Goal: Task Accomplishment & Management: Use online tool/utility

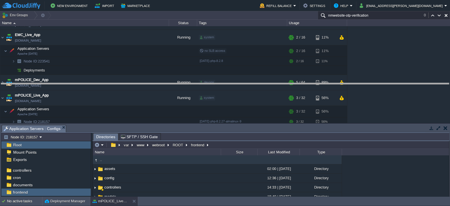
drag, startPoint x: 270, startPoint y: 128, endPoint x: 270, endPoint y: 79, distance: 48.9
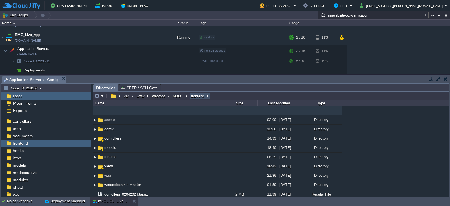
click at [195, 95] on button "frontend" at bounding box center [197, 95] width 15 height 5
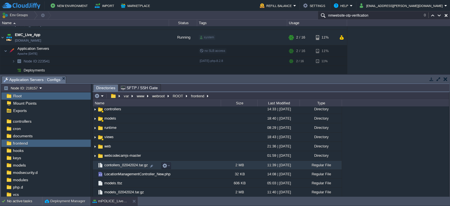
scroll to position [31, 0]
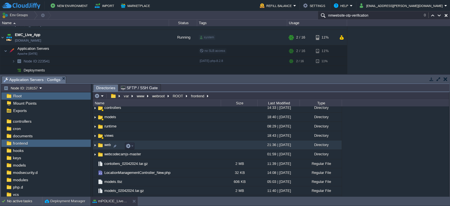
click at [107, 146] on span "web" at bounding box center [107, 144] width 8 height 5
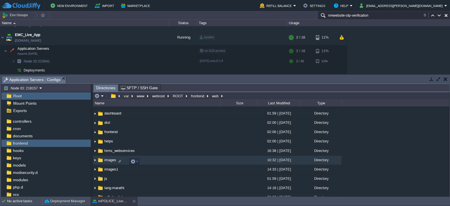
scroll to position [44, 0]
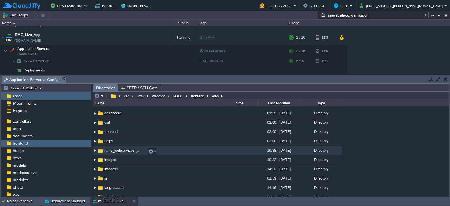
click at [115, 152] on span "hrms_webservices" at bounding box center [119, 150] width 32 height 5
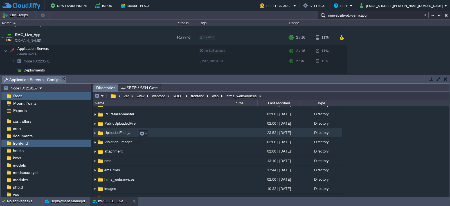
scroll to position [0, 0]
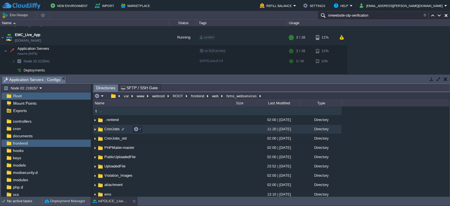
click at [110, 130] on span "CronJobs" at bounding box center [111, 129] width 17 height 5
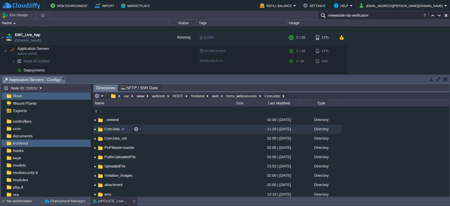
click at [110, 130] on span "CronJobs" at bounding box center [111, 129] width 17 height 5
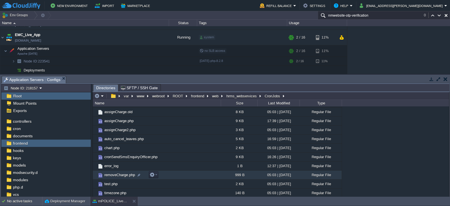
scroll to position [27, 0]
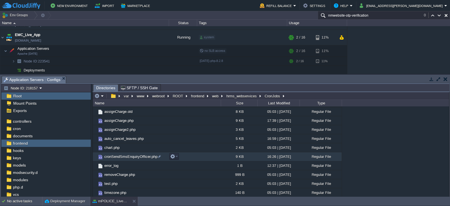
click at [124, 156] on span "cronSendSmsEnquiryOfficer.php" at bounding box center [130, 156] width 55 height 5
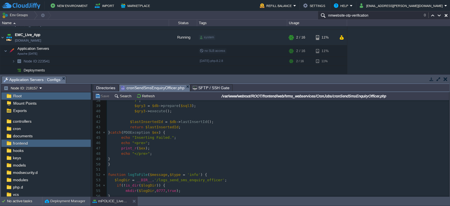
scroll to position [0, 0]
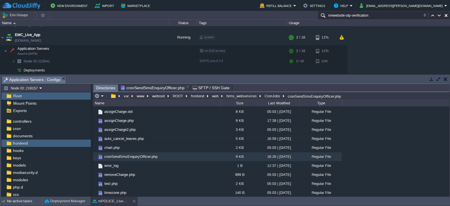
click at [100, 88] on span "Directories" at bounding box center [105, 87] width 19 height 7
click at [246, 96] on button "hrms_webservices" at bounding box center [241, 95] width 33 height 5
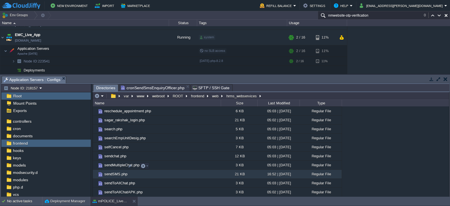
click at [115, 171] on span "sendSMS.php" at bounding box center [115, 173] width 25 height 5
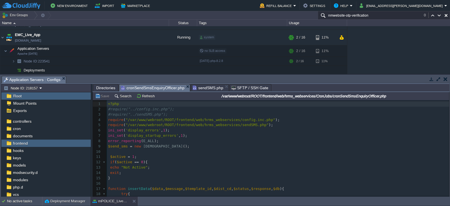
click at [156, 88] on span "cronSendSmsEnquiryOfficer.php" at bounding box center [153, 87] width 64 height 7
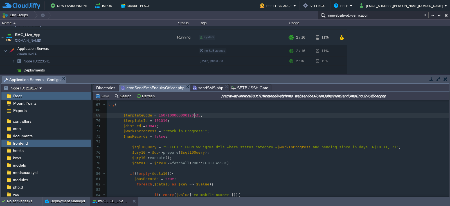
click at [199, 115] on pre "$templateCode = 1607100000000120635 ;" at bounding box center [278, 115] width 342 height 5
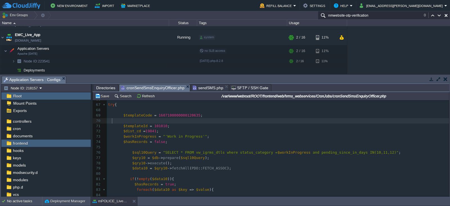
paste textarea
click at [111, 121] on span at bounding box center [110, 120] width 4 height 4
click at [122, 116] on div "xxxxxxxxxx <?php 54 if ( ! is_dir ( $logDir )) { 55 mkdir ( $logDir , 0777 , tr…" at bounding box center [278, 157] width 342 height 249
type textarea "//"
click at [121, 125] on span at bounding box center [115, 126] width 15 height 4
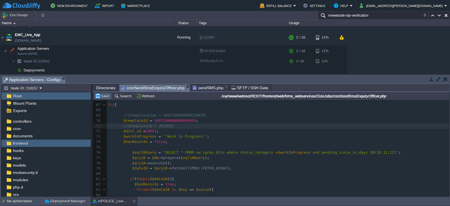
type textarea "//"
click at [103, 96] on button "Save" at bounding box center [103, 95] width 16 height 5
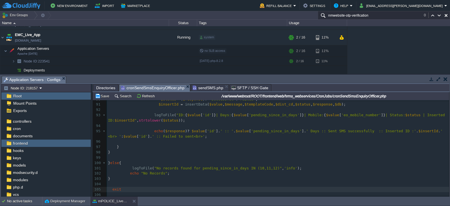
type textarea "exit;"
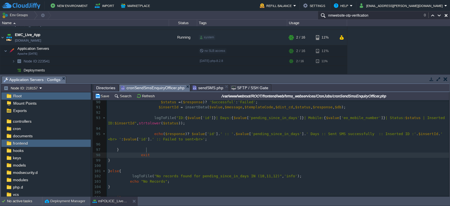
type textarea "exit;"
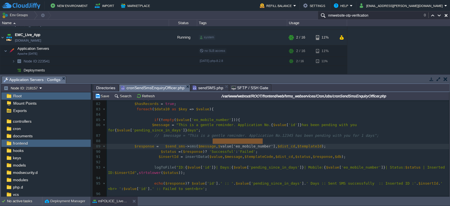
type textarea "$value['eo_mobile_number']"
drag, startPoint x: 262, startPoint y: 141, endPoint x: 211, endPoint y: 142, distance: 50.9
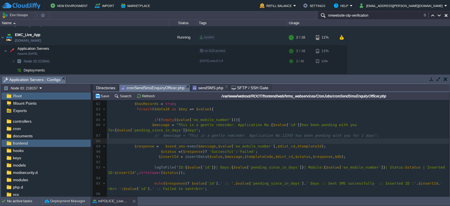
click at [178, 138] on pre "​" at bounding box center [278, 140] width 342 height 5
type textarea "//"
paste textarea
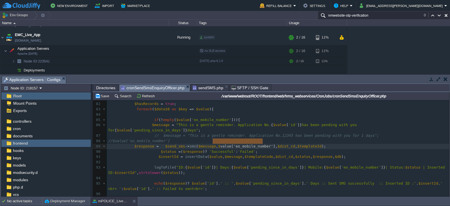
type textarea "$value['eo_mobile_number']"
drag, startPoint x: 262, startPoint y: 141, endPoint x: 210, endPoint y: 141, distance: 52.0
type textarea "86556"
type textarea "''"
type textarea "8655615809"
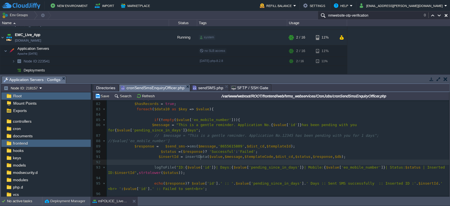
click at [227, 159] on pre at bounding box center [278, 161] width 342 height 5
click at [103, 97] on button "Save" at bounding box center [103, 95] width 16 height 5
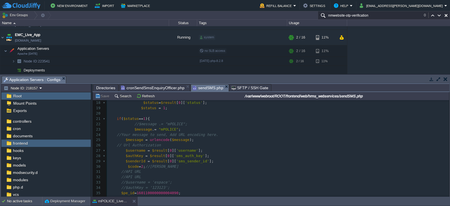
click at [200, 89] on span "sendSMS.php" at bounding box center [208, 87] width 31 height 7
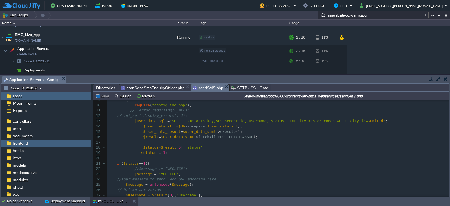
scroll to position [74, 0]
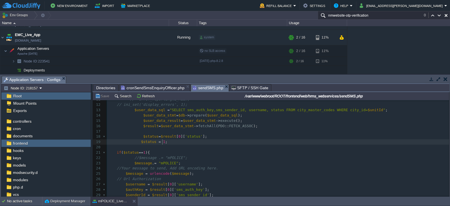
click at [172, 143] on pre "$status = 1 ;" at bounding box center [278, 141] width 342 height 5
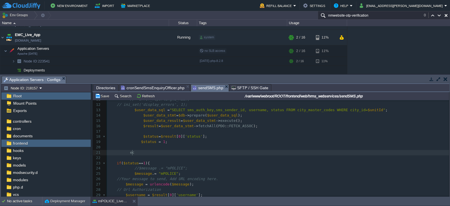
type textarea "eco"
type textarea "ho """
type textarea "<pre>"
type textarea ";"
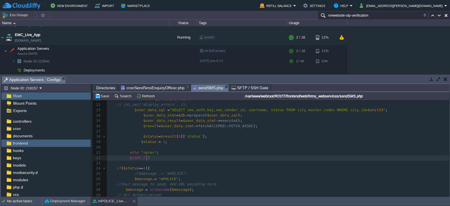
type textarea "print_r();"
type textarea "echo "";"
type textarea "<pre>"
type textarea "exit;"
type textarea "/"
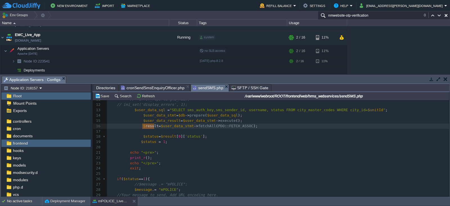
type textarea "$result"
drag, startPoint x: 153, startPoint y: 127, endPoint x: 140, endPoint y: 126, distance: 13.3
click at [104, 96] on button "Save" at bounding box center [103, 95] width 16 height 5
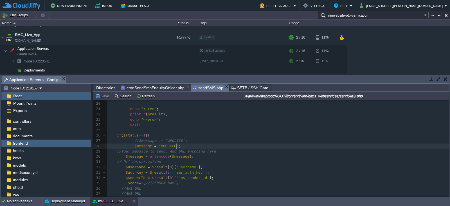
scroll to position [2, 0]
click at [178, 145] on pre "$message . = "mPOLICE" ;" at bounding box center [278, 145] width 342 height 5
paste textarea
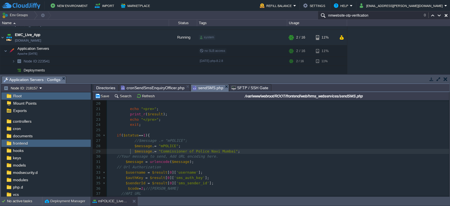
scroll to position [2, 12]
click at [130, 147] on div "x 1 <?php 2 /** 3 * 4 */ 5 class SendSMS 6 { 7 8 function sms ( $message , $mob…" at bounding box center [278, 132] width 342 height 265
type textarea "//"
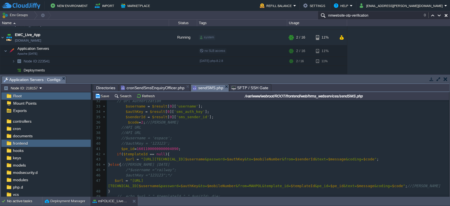
scroll to position [167, 0]
click at [179, 148] on pre "$pe_id = 1601100000000004090 ;" at bounding box center [278, 148] width 342 height 5
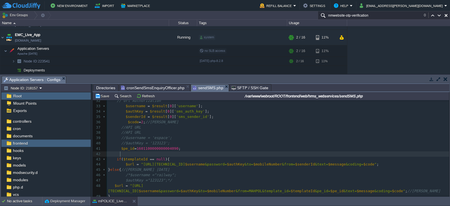
paste textarea "/"
click at [121, 148] on div "x 22 print_r ( $result ); 23 echo "</pre>" ; 24 exit ; 25 26 if ( $status == 1 …" at bounding box center [278, 153] width 342 height 217
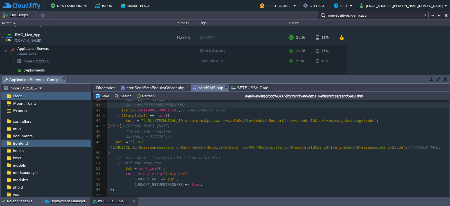
scroll to position [212, 0]
type textarea "//"
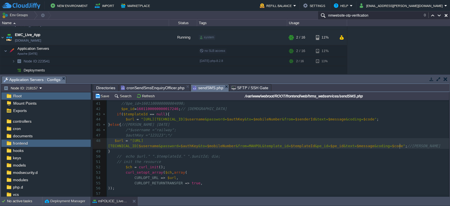
click at [403, 147] on pre "$url = "[URL][TECHNICAL_ID] $username &password= [SECURITY_DATA] &to= $mobileNu…" at bounding box center [278, 143] width 342 height 11
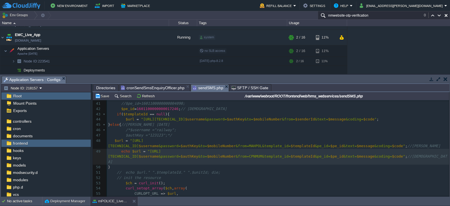
scroll to position [217, 0]
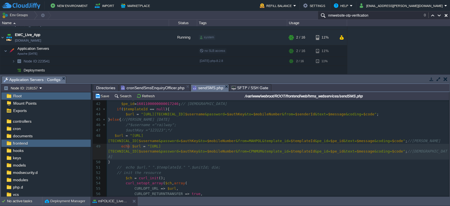
click at [129, 147] on div "x 22 print_r ( $result ); 23 echo "</pre>" ; 24 exit ; 25 26 if ( $status == 1 …" at bounding box center [278, 127] width 342 height 265
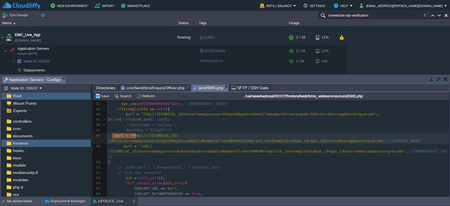
type textarea "$url = "h"
drag, startPoint x: 111, startPoint y: 136, endPoint x: 132, endPoint y: 134, distance: 21.2
click at [113, 134] on span at bounding box center [111, 135] width 6 height 4
type textarea "//"
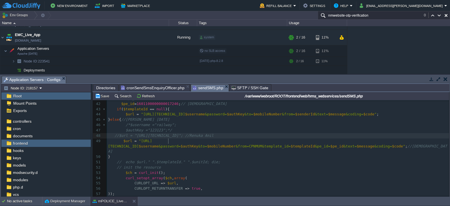
click at [168, 139] on div "x 22 print_r ( $result ); 23 echo "</pre>" ; 24 exit ; 25 26 if ( $status == 1 …" at bounding box center [278, 124] width 342 height 259
click at [106, 97] on button "Save" at bounding box center [103, 95] width 16 height 5
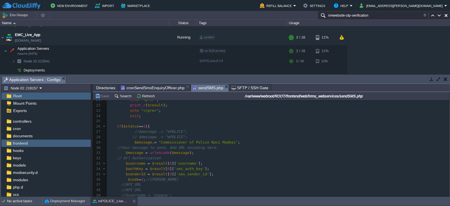
scroll to position [92, 0]
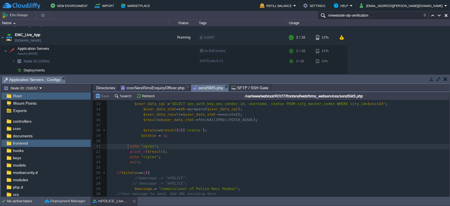
click at [128, 147] on div "x 2 /** 3 * 4 */ 5 class SendSMS 6 { 7 8 function sms ( $message , $mobileNumbe…" at bounding box center [278, 199] width 342 height 313
type textarea "/&"
type textarea "/*"
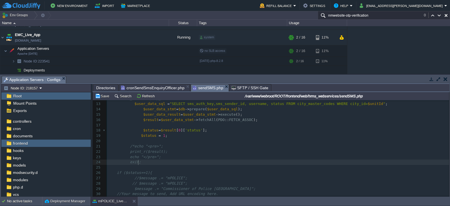
click at [142, 162] on pre "exit;" at bounding box center [278, 161] width 342 height 5
type textarea "*/"
click at [153, 168] on pre at bounding box center [278, 167] width 342 height 5
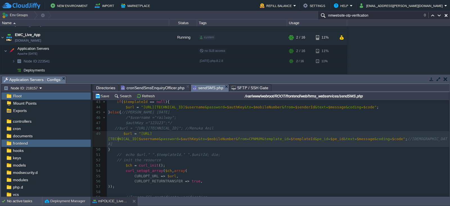
click at [119, 139] on div "x 30 //Your message to send, Add URL encoding here. 31 $message = urlencode ( $…" at bounding box center [278, 141] width 342 height 222
type textarea "echo"
click at [104, 96] on button "Save" at bounding box center [103, 95] width 16 height 5
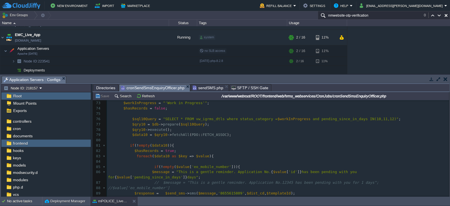
click at [144, 87] on span "cronSendSmsEnquiryOfficer.php" at bounding box center [153, 87] width 64 height 7
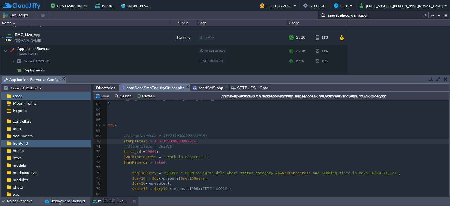
click at [134, 141] on div "x 52 function logToFile ( $message , $type = 'info' ) { 53 $logDir = __DIR__ . …" at bounding box center [278, 162] width 342 height 238
type textarea "$templateId"
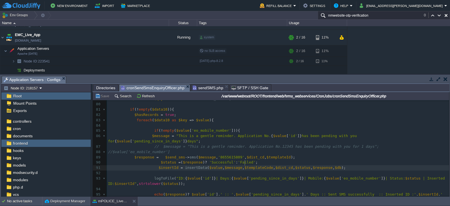
click at [245, 163] on div "x 52 function logToFile ( $message , $type = 'info' ) { 53 $logDir = __DIR__ . …" at bounding box center [278, 104] width 342 height 302
type textarea "$templateCode"
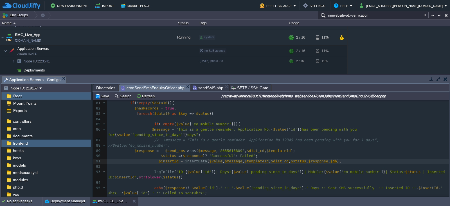
click at [253, 155] on div "x 52 function logToFile ( $message , $type = 'info' ) { 53 $logDir = __DIR__ . …" at bounding box center [278, 98] width 342 height 302
type textarea "$templateCode"
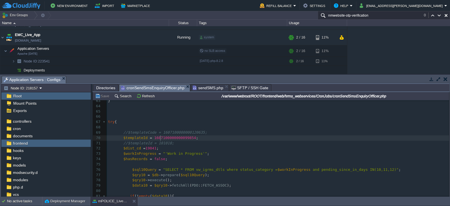
click at [161, 137] on div "x 52 function logToFile ( $message , $type = 'info' ) { 53 $logDir = __DIR__ . …" at bounding box center [278, 193] width 342 height 307
type textarea "1607100000000099854"
click at [138, 133] on div "x 52 function logToFile ( $message , $type = 'info' ) { 53 $logDir = __DIR__ . …" at bounding box center [278, 193] width 342 height 307
type textarea "$templateCode"
click at [137, 137] on span "$templateId" at bounding box center [135, 137] width 24 height 4
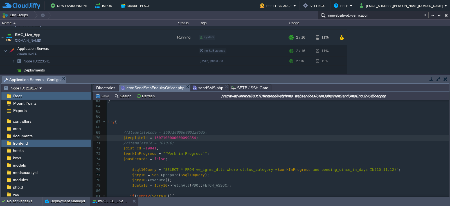
type textarea "$templateId"
click at [102, 96] on button "Save" at bounding box center [103, 95] width 16 height 5
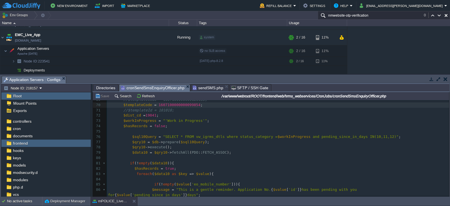
scroll to position [342, 0]
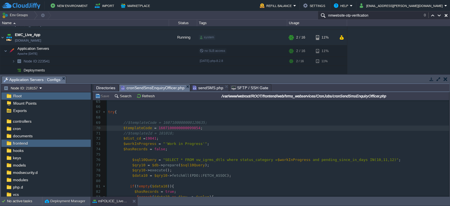
click at [139, 126] on span "$templateCode" at bounding box center [137, 128] width 29 height 4
type textarea "$templateCode"
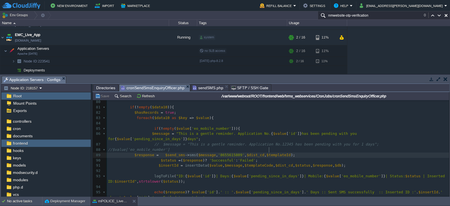
click at [268, 153] on span "$templateId" at bounding box center [278, 155] width 24 height 4
type textarea "$templateId"
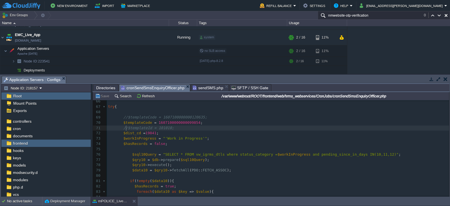
click at [126, 129] on div "x 47 print_r ( $ex ); 48 echo "</pre>" ; 49 } 50 } 51 ​ 52 function logToFile (…" at bounding box center [278, 149] width 342 height 302
click at [139, 128] on span "//$templateId = 101010;" at bounding box center [148, 128] width 51 height 4
type textarea "$templateId"
click at [142, 123] on div "x 47 print_r ( $ex ); 48 echo "</pre>" ; 49 } 50 } 51 ​ 52 function logToFile (…" at bounding box center [278, 149] width 342 height 302
type textarea "$templateCode"
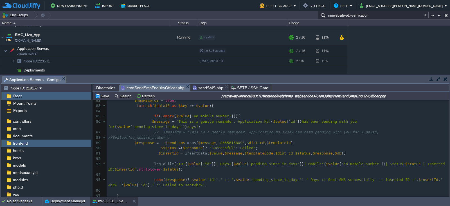
click at [249, 147] on div "x 47 print_r ( $ex ); 48 echo "</pre>" ; 49 } 50 } 51 ​ 52 function logToFile (…" at bounding box center [278, 63] width 342 height 302
type textarea "$templateCode"
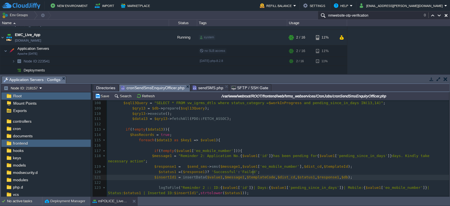
click at [252, 172] on div "x $insertId = insertData ( $value , $message , $templateId , $dist_cd , $status…" at bounding box center [278, 140] width 342 height 238
type textarea "$templateCode"
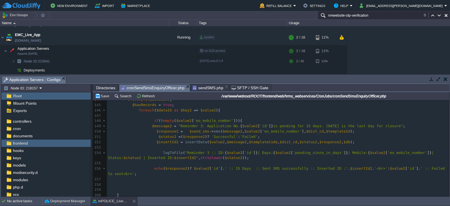
click at [250, 138] on div "x $insertId = insertData ( $value , $message , $templateId , $dist_cd , $status…" at bounding box center [278, 96] width 342 height 307
type textarea "$templateCode"
paste textarea
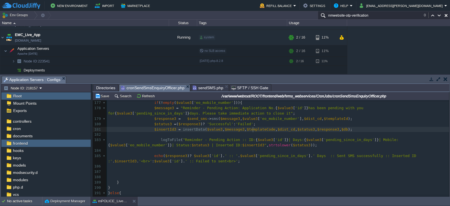
click at [253, 129] on div "x $insertId2 = insertData ( $value2 , $message2 , $templateId , $dist_cd , $sta…" at bounding box center [278, 145] width 342 height 207
type textarea "$templateCode"
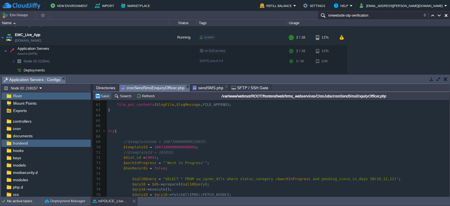
click at [103, 94] on button "Save" at bounding box center [103, 95] width 16 height 5
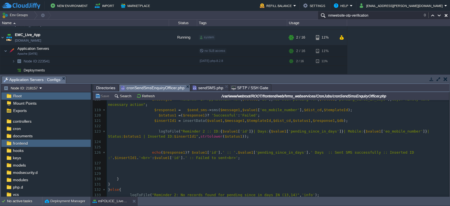
scroll to position [636, 0]
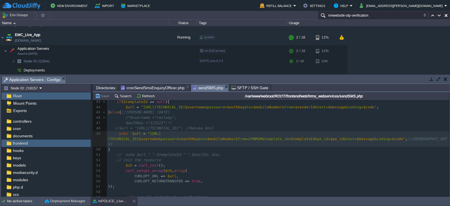
click at [201, 87] on span "sendSMS.php" at bounding box center [208, 87] width 31 height 7
click at [129, 135] on span at bounding box center [130, 133] width 4 height 4
click at [104, 96] on button "Save" at bounding box center [103, 95] width 16 height 5
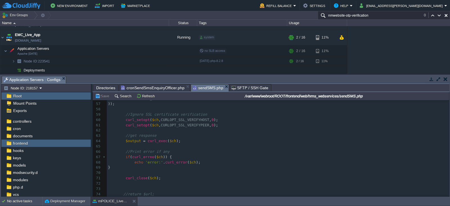
scroll to position [310, 0]
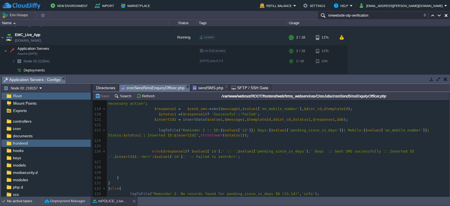
click at [156, 88] on span "cronSendSmsEnquiryOfficer.php" at bounding box center [153, 87] width 64 height 7
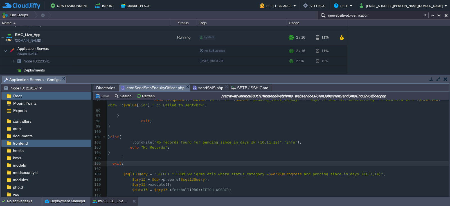
type textarea "exit;"
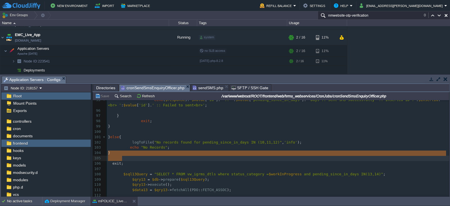
drag, startPoint x: 125, startPoint y: 158, endPoint x: 93, endPoint y: 153, distance: 32.4
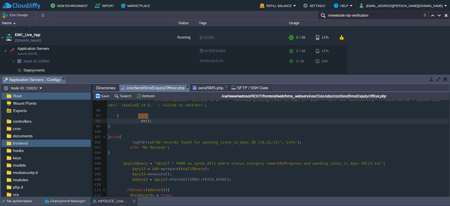
type textarea "exit;"
drag, startPoint x: 150, startPoint y: 117, endPoint x: 133, endPoint y: 116, distance: 17.2
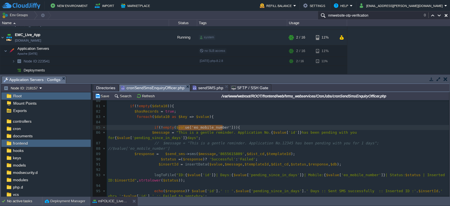
type textarea "$value['eo_mobile_number']"
drag, startPoint x: 222, startPoint y: 127, endPoint x: 170, endPoint y: 127, distance: 51.7
type textarea "'8655615809'"
drag, startPoint x: 234, startPoint y: 147, endPoint x: 211, endPoint y: 148, distance: 23.9
click at [101, 96] on button "Save" at bounding box center [103, 95] width 16 height 5
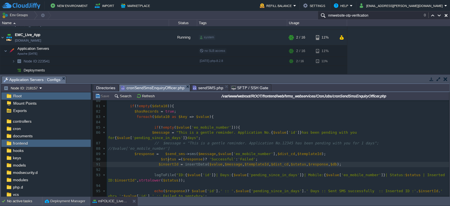
click at [167, 162] on span "$insertId" at bounding box center [169, 164] width 20 height 4
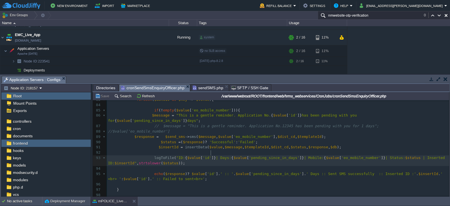
click at [211, 152] on div "x $insertId3 = insertData ( $value3 , $message3 , $templateId , $dist_cd , $sta…" at bounding box center [278, 134] width 342 height 286
click at [215, 166] on pre at bounding box center [278, 168] width 342 height 5
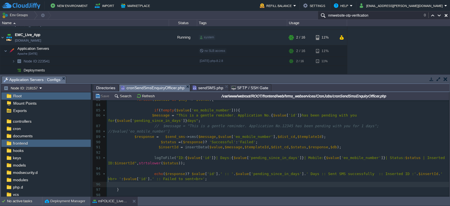
click at [187, 182] on pre "​" at bounding box center [278, 184] width 342 height 5
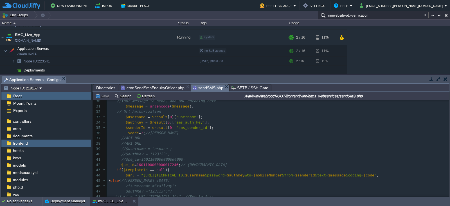
click at [200, 87] on span "sendSMS.php" at bounding box center [208, 87] width 31 height 7
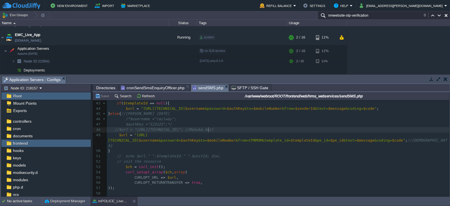
click at [247, 128] on pre "//$url = "[URL][TECHNICAL_ID]"; //Renuka Anil" at bounding box center [278, 129] width 342 height 5
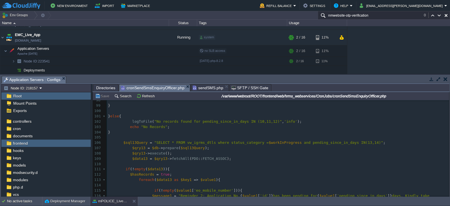
click at [155, 87] on span "cronSendSmsEnquiryOfficer.php" at bounding box center [153, 87] width 64 height 7
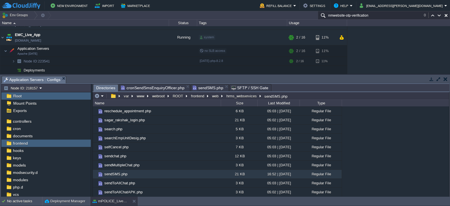
click at [107, 86] on span "Directories" at bounding box center [105, 87] width 19 height 7
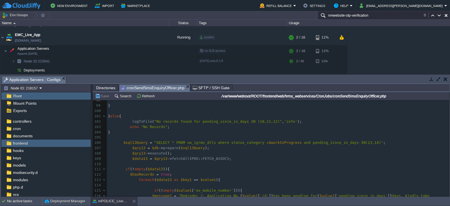
click at [163, 86] on span "cronSendSmsEnquiryOfficer.php" at bounding box center [153, 87] width 64 height 7
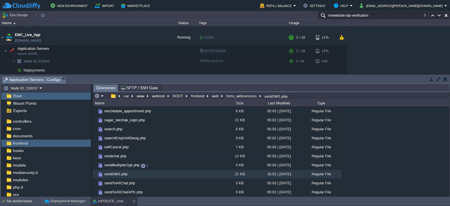
click at [112, 171] on span "sendSMS.php" at bounding box center [115, 173] width 25 height 5
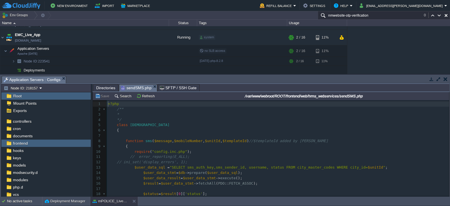
scroll to position [2, 0]
click at [228, 121] on pre "*/" at bounding box center [278, 119] width 342 height 5
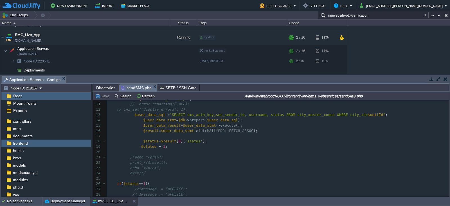
scroll to position [53, 0]
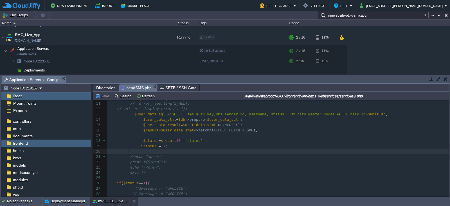
click at [332, 150] on pre at bounding box center [278, 151] width 342 height 5
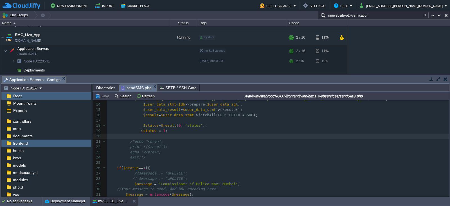
scroll to position [70, 0]
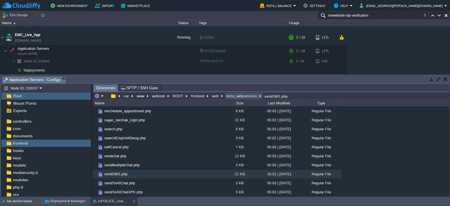
click at [242, 94] on button "hrms_webservices" at bounding box center [241, 95] width 33 height 5
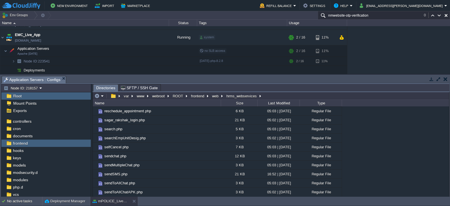
scroll to position [0, 0]
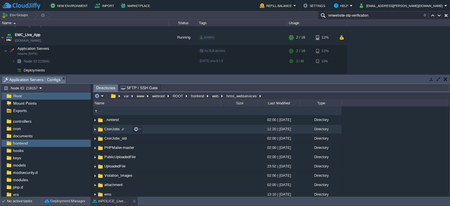
click at [111, 130] on span "CronJobs" at bounding box center [111, 129] width 17 height 5
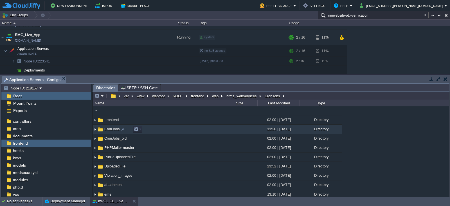
click at [111, 130] on span "CronJobs" at bounding box center [111, 129] width 17 height 5
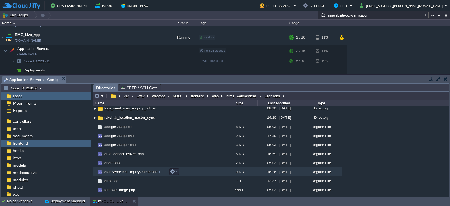
scroll to position [12, 0]
click at [125, 170] on span "cronSendSmsEnquiryOfficer.php" at bounding box center [130, 171] width 55 height 5
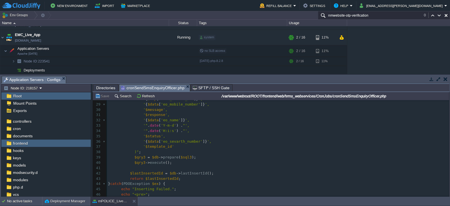
scroll to position [212, 0]
